Goal: Information Seeking & Learning: Check status

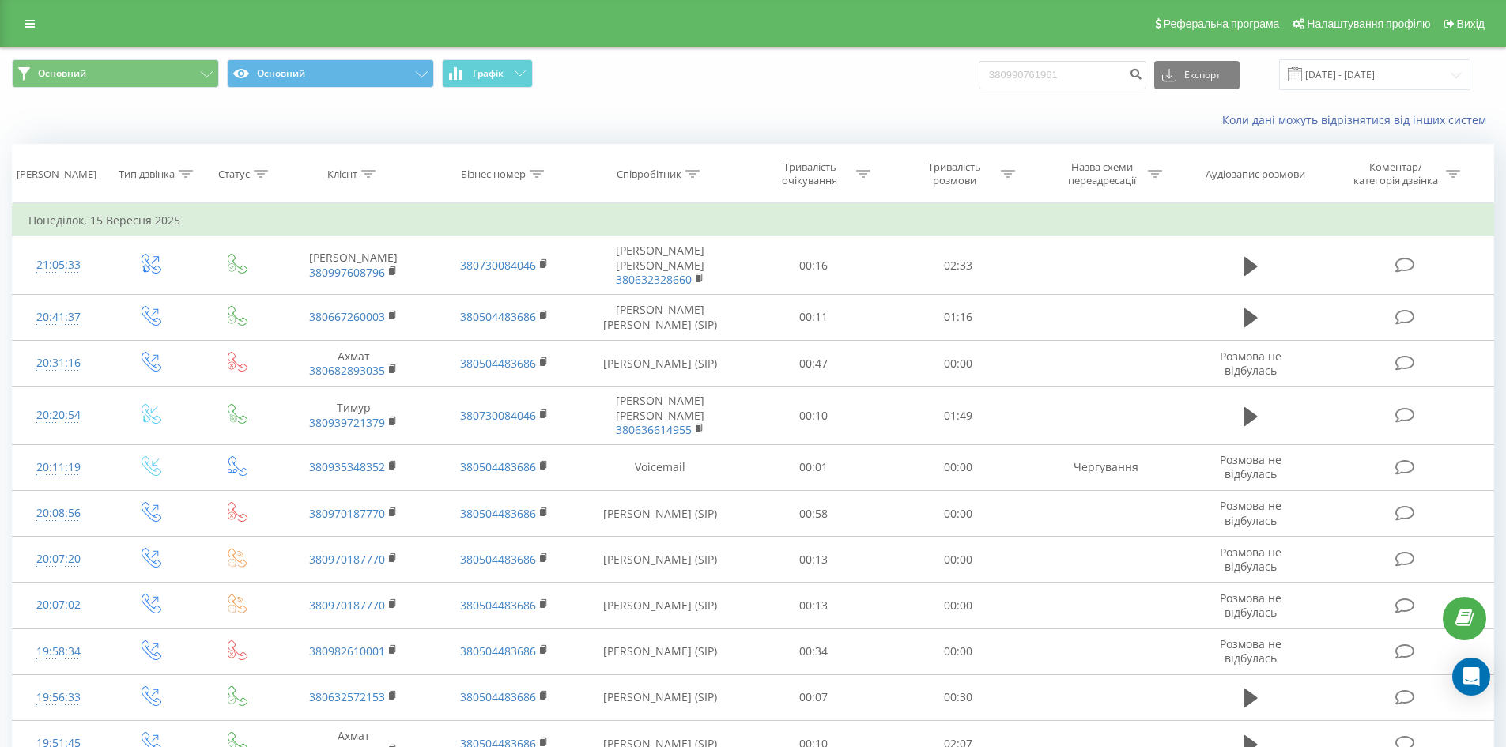
type input "380990761961"
click at [1142, 77] on icon "submit" at bounding box center [1135, 71] width 13 height 9
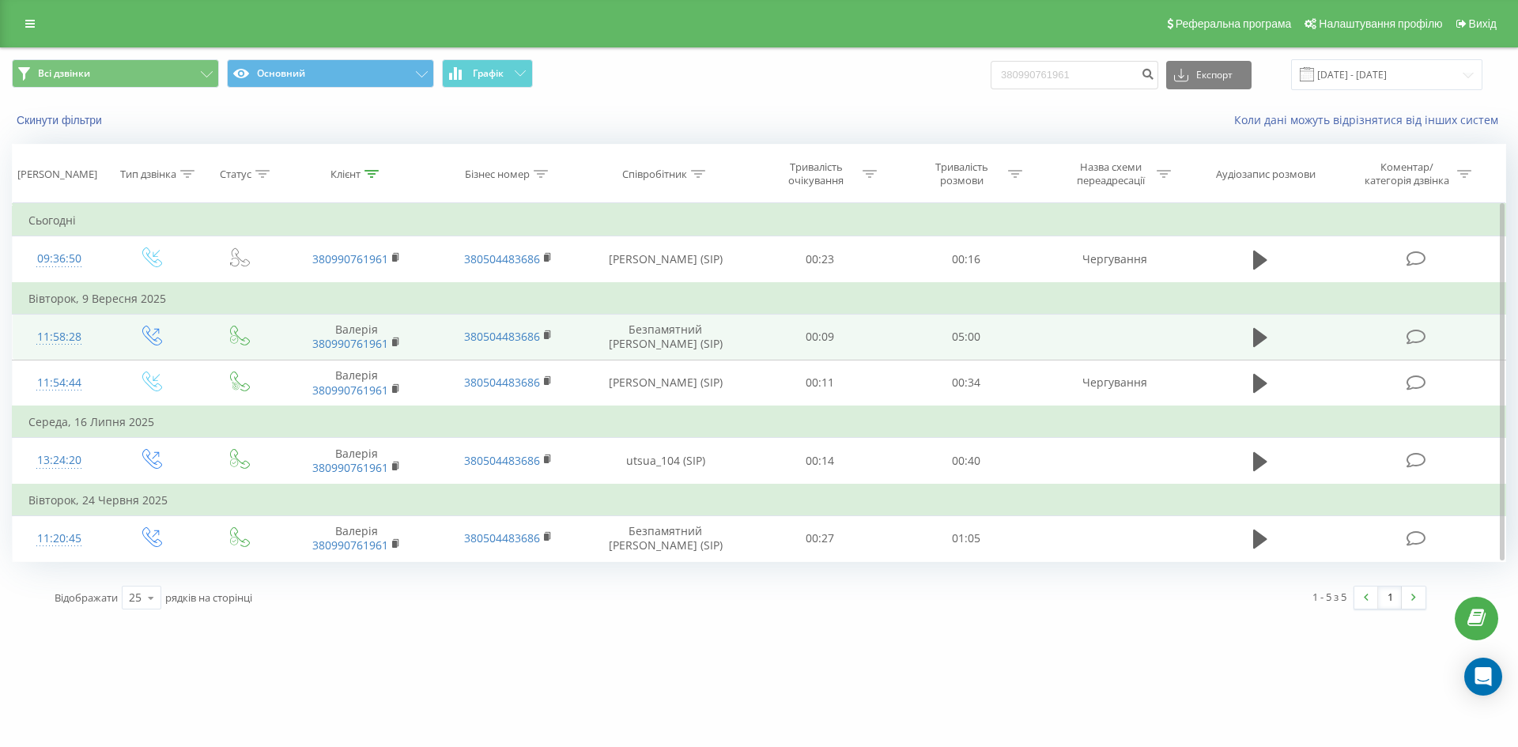
drag, startPoint x: 611, startPoint y: 330, endPoint x: 722, endPoint y: 345, distance: 111.8
click at [722, 345] on td "Безпамятний Андрій Олександрович (SIP)" at bounding box center [665, 337] width 164 height 46
copy td "Безпамятний Андрій Олександрович (SIP)"
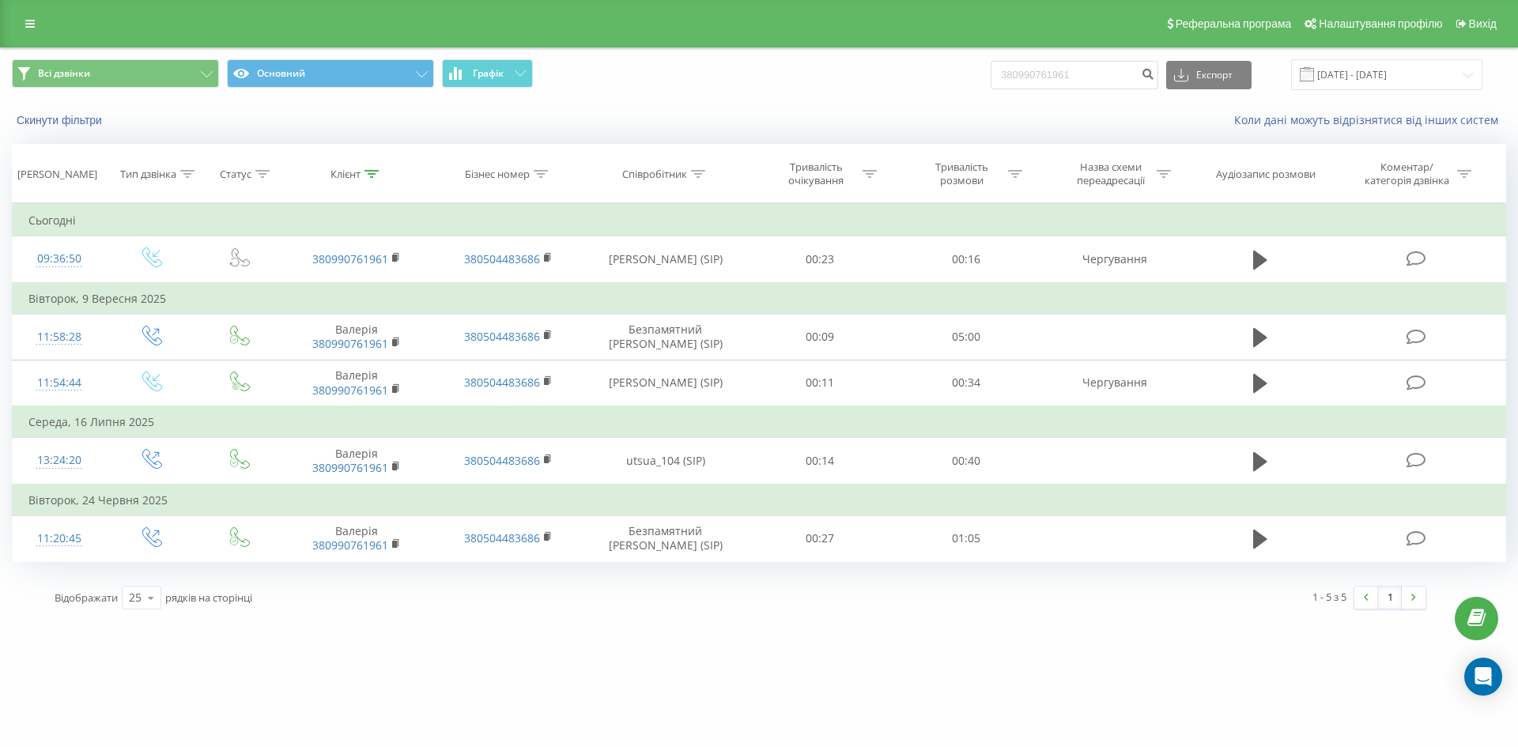
click at [598, 111] on div "Скинути фільтри Коли дані можуть відрізнятися вiд інших систем" at bounding box center [759, 120] width 1516 height 38
click at [1119, 77] on input "380990761961" at bounding box center [1074, 75] width 168 height 28
paste input "88390097"
type input "380988390097"
click at [1154, 70] on icon "submit" at bounding box center [1147, 71] width 13 height 9
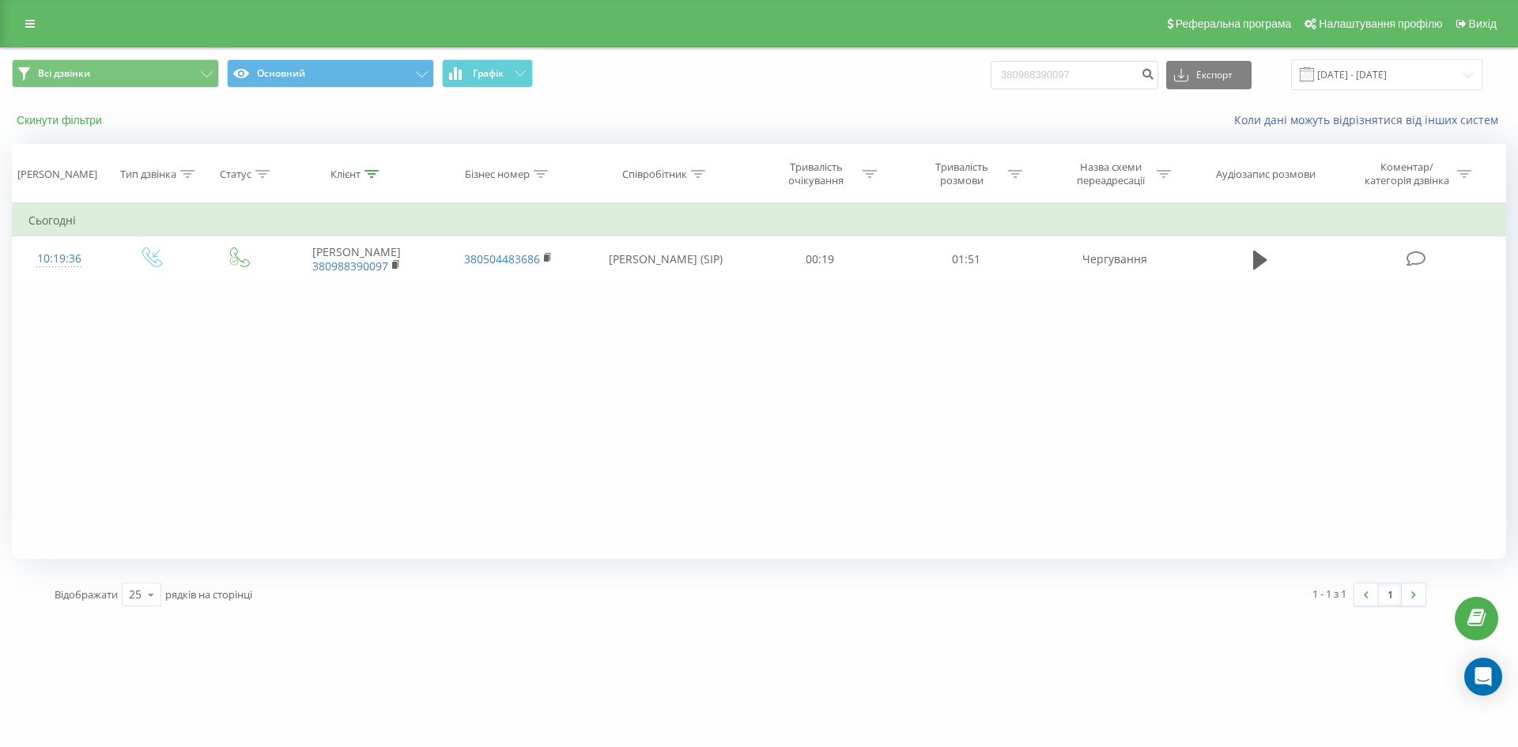
click at [70, 113] on button "Скинути фільтри" at bounding box center [61, 120] width 98 height 14
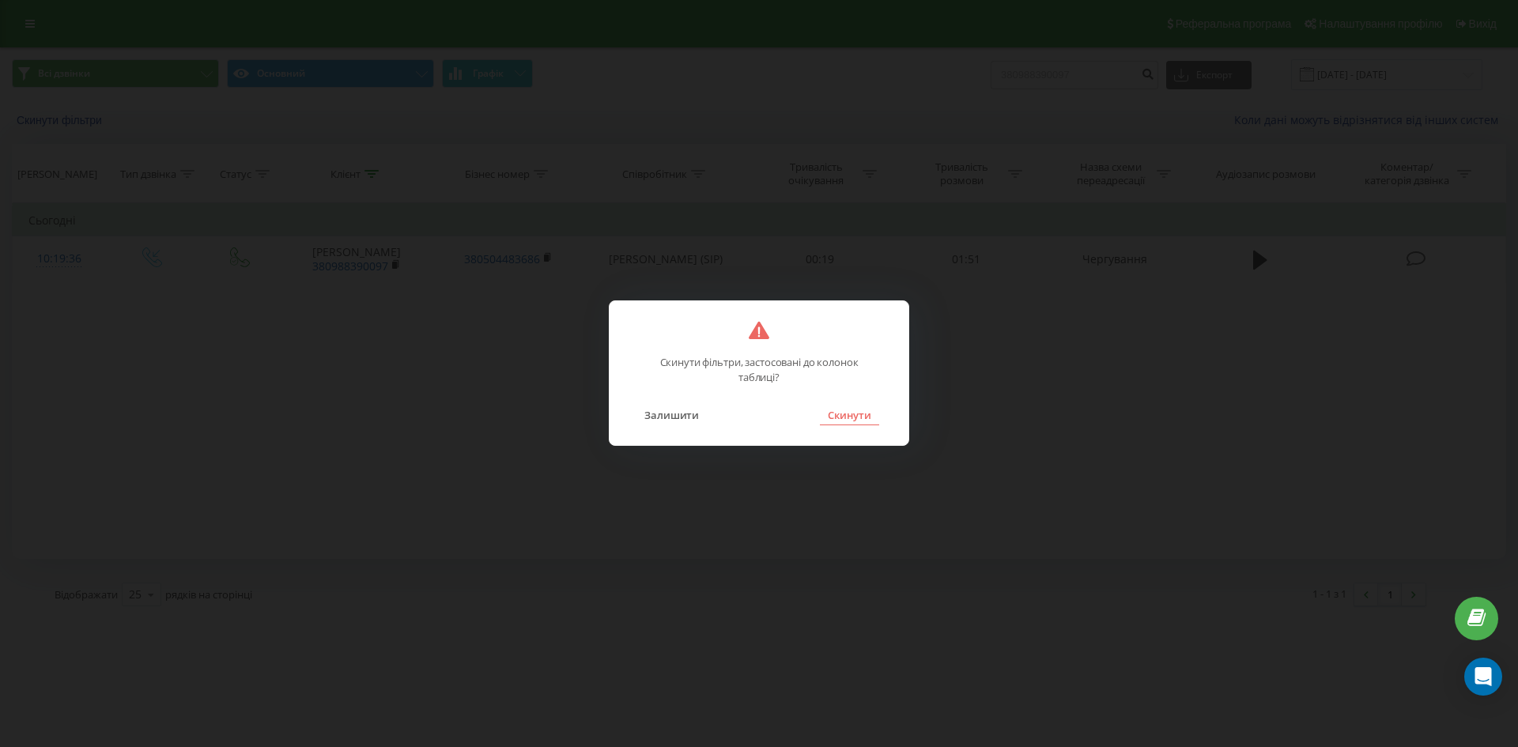
click at [873, 415] on button "Скинути" at bounding box center [849, 415] width 59 height 21
